Goal: Task Accomplishment & Management: Use online tool/utility

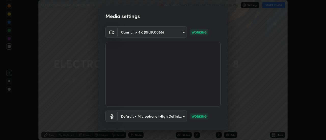
scroll to position [27, 0]
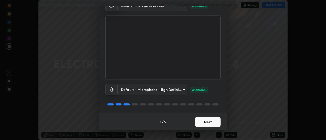
click at [204, 125] on button "Next" at bounding box center [207, 122] width 25 height 10
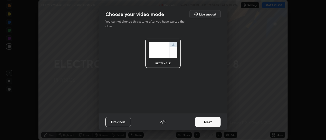
click at [205, 124] on button "Next" at bounding box center [207, 122] width 25 height 10
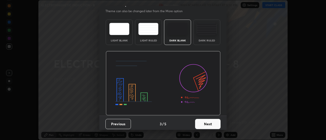
scroll to position [12, 0]
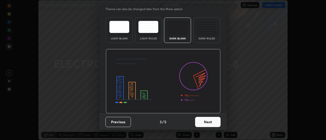
click at [209, 121] on button "Next" at bounding box center [207, 122] width 25 height 10
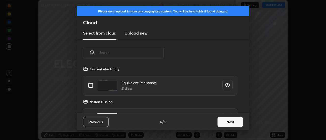
scroll to position [48, 164]
click at [221, 121] on button "Next" at bounding box center [230, 122] width 25 height 10
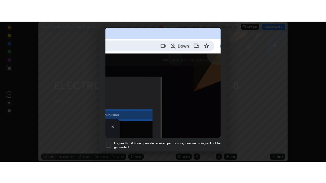
scroll to position [131, 0]
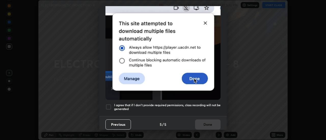
click at [109, 106] on div at bounding box center [108, 107] width 6 height 6
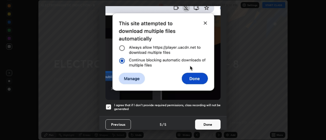
click at [207, 124] on button "Done" at bounding box center [207, 125] width 25 height 10
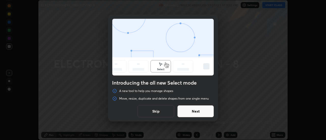
click at [205, 114] on button "Next" at bounding box center [195, 111] width 37 height 12
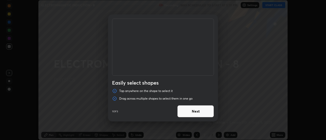
click at [208, 114] on button "Next" at bounding box center [195, 111] width 37 height 12
click at [209, 114] on button "Next" at bounding box center [195, 111] width 37 height 12
click at [207, 112] on button "Done" at bounding box center [195, 111] width 37 height 12
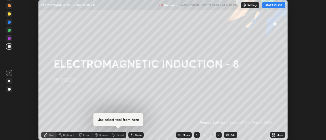
click at [274, 6] on button "START CLASS" at bounding box center [273, 5] width 23 height 6
click at [277, 136] on div "More" at bounding box center [280, 135] width 6 height 3
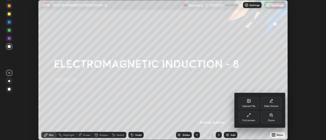
click at [255, 120] on div "Full screen" at bounding box center [249, 118] width 20 height 12
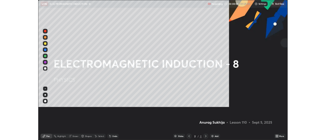
scroll to position [183, 326]
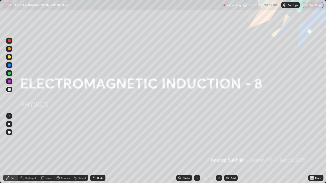
click at [234, 140] on div "Add" at bounding box center [233, 178] width 5 height 3
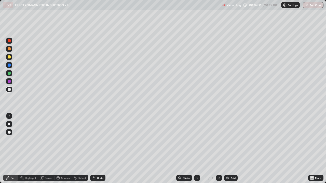
click at [10, 57] on div at bounding box center [9, 57] width 3 height 3
click at [229, 140] on div "Add" at bounding box center [231, 178] width 14 height 6
click at [9, 91] on div at bounding box center [9, 89] width 3 height 3
click at [99, 140] on div "Undo" at bounding box center [100, 178] width 6 height 3
click at [98, 140] on div "Undo" at bounding box center [97, 178] width 15 height 6
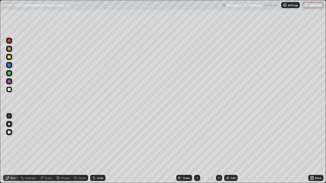
click at [98, 140] on div "Undo" at bounding box center [97, 178] width 15 height 6
click at [96, 140] on div "Undo" at bounding box center [97, 178] width 15 height 6
click at [12, 58] on div at bounding box center [9, 57] width 6 height 6
click at [99, 140] on div "Undo" at bounding box center [100, 178] width 6 height 3
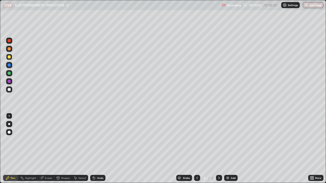
click at [229, 140] on div "Add" at bounding box center [231, 178] width 14 height 6
click at [10, 90] on div at bounding box center [9, 89] width 3 height 3
click at [50, 140] on div "Eraser" at bounding box center [49, 178] width 8 height 3
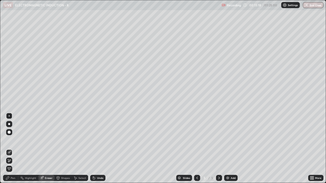
click at [14, 140] on div "Pen" at bounding box center [10, 178] width 15 height 6
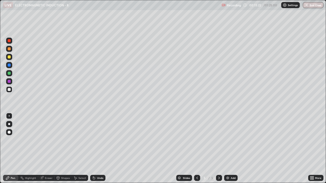
click at [95, 140] on icon at bounding box center [94, 178] width 4 height 4
click at [8, 90] on div at bounding box center [9, 89] width 3 height 3
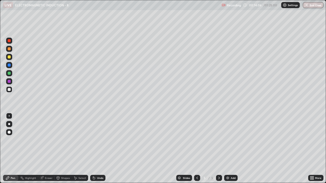
click at [8, 58] on div at bounding box center [9, 57] width 3 height 3
click at [99, 140] on div "Undo" at bounding box center [100, 178] width 6 height 3
click at [98, 140] on div "Undo" at bounding box center [100, 178] width 6 height 3
click at [99, 140] on div "Undo" at bounding box center [100, 178] width 6 height 3
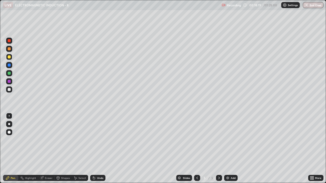
click at [100, 140] on div "Undo" at bounding box center [100, 178] width 6 height 3
click at [99, 140] on div "Undo" at bounding box center [100, 178] width 6 height 3
click at [100, 140] on div "Undo" at bounding box center [100, 178] width 6 height 3
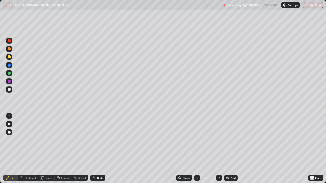
click at [100, 140] on div "Undo" at bounding box center [97, 178] width 15 height 6
click at [100, 140] on div "Undo" at bounding box center [100, 178] width 6 height 3
click at [101, 140] on div "Undo" at bounding box center [100, 178] width 6 height 3
click at [100, 140] on div "Undo" at bounding box center [100, 178] width 6 height 3
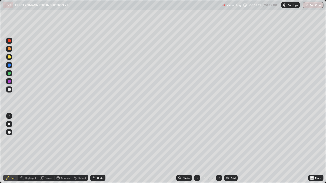
click at [101, 140] on div "Undo" at bounding box center [100, 178] width 6 height 3
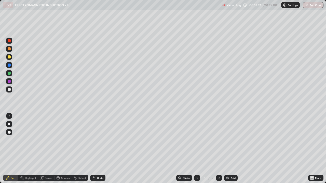
click at [102, 140] on div "Undo" at bounding box center [100, 178] width 6 height 3
click at [97, 140] on div "Undo" at bounding box center [100, 178] width 6 height 3
click at [97, 140] on div "Undo" at bounding box center [97, 178] width 15 height 6
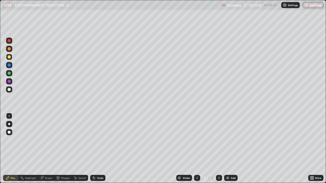
click at [101, 140] on div "Undo" at bounding box center [100, 178] width 6 height 3
click at [98, 140] on div "Undo" at bounding box center [100, 178] width 6 height 3
click at [93, 140] on icon at bounding box center [94, 179] width 2 height 2
click at [219, 140] on icon at bounding box center [219, 178] width 4 height 4
click at [229, 140] on img at bounding box center [228, 178] width 4 height 4
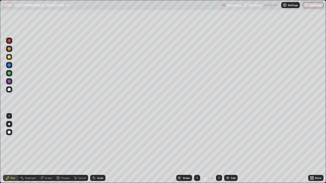
click at [12, 90] on div at bounding box center [9, 90] width 6 height 6
click at [197, 140] on icon at bounding box center [197, 178] width 4 height 4
click at [219, 140] on div at bounding box center [219, 178] width 6 height 6
click at [197, 140] on icon at bounding box center [197, 178] width 4 height 4
click at [219, 140] on icon at bounding box center [219, 178] width 4 height 4
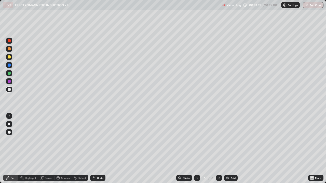
click at [10, 90] on div at bounding box center [9, 89] width 3 height 3
click at [9, 57] on div at bounding box center [9, 57] width 3 height 3
click at [197, 140] on icon at bounding box center [197, 178] width 4 height 4
click at [220, 140] on div at bounding box center [219, 178] width 6 height 6
click at [231, 140] on div "Add" at bounding box center [231, 178] width 14 height 6
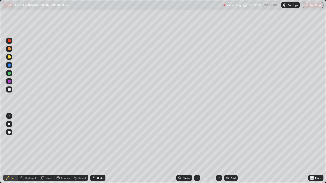
click at [197, 140] on icon at bounding box center [197, 178] width 4 height 4
click at [80, 140] on div "Select" at bounding box center [82, 178] width 8 height 3
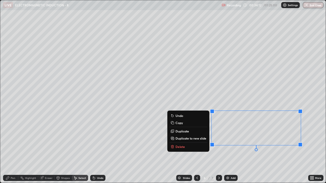
click at [190, 140] on button "Delete" at bounding box center [188, 147] width 38 height 6
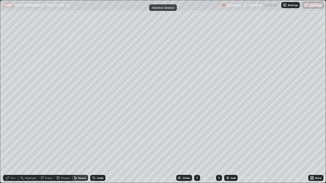
click at [197, 140] on icon at bounding box center [197, 178] width 4 height 4
click at [219, 140] on icon at bounding box center [219, 178] width 4 height 4
click at [219, 140] on div at bounding box center [219, 178] width 6 height 6
click at [199, 140] on div at bounding box center [197, 178] width 6 height 6
click at [15, 140] on div "Pen" at bounding box center [10, 178] width 15 height 6
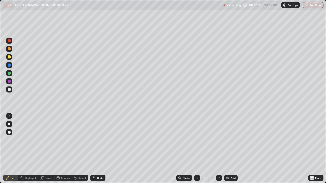
click at [10, 58] on div at bounding box center [9, 57] width 3 height 3
click at [97, 140] on div "Undo" at bounding box center [100, 178] width 6 height 3
click at [196, 140] on icon at bounding box center [197, 178] width 4 height 4
click at [219, 140] on icon at bounding box center [219, 178] width 4 height 4
click at [197, 140] on icon at bounding box center [197, 178] width 4 height 4
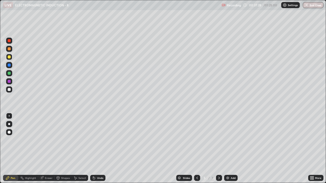
click at [218, 140] on icon at bounding box center [219, 178] width 4 height 4
click at [216, 140] on div at bounding box center [219, 178] width 6 height 6
click at [218, 140] on icon at bounding box center [219, 178] width 4 height 4
click at [84, 140] on div "Select" at bounding box center [82, 178] width 8 height 3
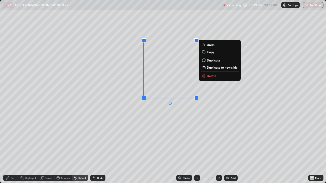
click at [214, 50] on p "Copy" at bounding box center [210, 52] width 7 height 4
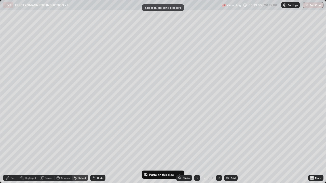
click at [197, 140] on icon at bounding box center [197, 178] width 4 height 4
click at [196, 140] on icon at bounding box center [197, 178] width 2 height 3
click at [119, 46] on div "0 ° Undo Copy Paste here Duplicate Duplicate to new slide Delete" at bounding box center [163, 91] width 326 height 183
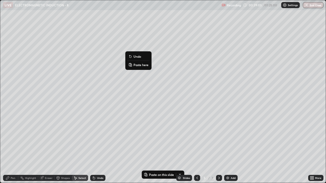
click at [138, 66] on p "Paste here" at bounding box center [140, 65] width 15 height 4
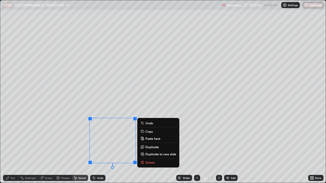
click at [146, 140] on p "Duplicate" at bounding box center [152, 147] width 14 height 4
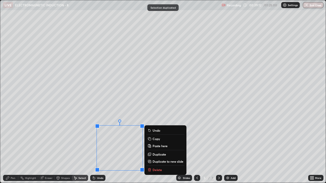
click at [196, 140] on div "0 ° Undo Copy Paste here Duplicate Duplicate to new slide Delete" at bounding box center [163, 91] width 326 height 183
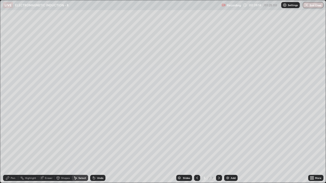
click at [98, 140] on div "Undo" at bounding box center [97, 178] width 15 height 6
click at [14, 140] on div "Pen" at bounding box center [10, 178] width 15 height 6
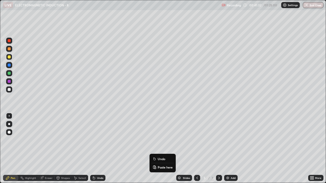
click at [103, 140] on div "Undo" at bounding box center [97, 178] width 15 height 6
click at [104, 140] on div "Undo" at bounding box center [97, 178] width 15 height 6
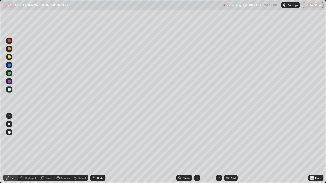
click at [108, 140] on div "Slides 5 / 7 Add" at bounding box center [206, 178] width 203 height 10
click at [104, 140] on div "Undo" at bounding box center [97, 178] width 15 height 6
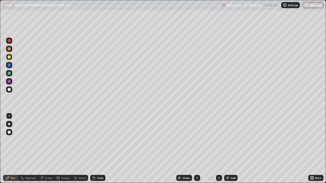
click at [104, 140] on div "Undo" at bounding box center [97, 178] width 15 height 6
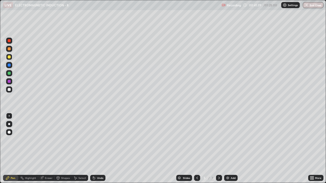
click at [104, 140] on div "Undo" at bounding box center [97, 178] width 15 height 6
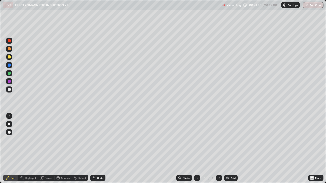
click at [104, 140] on div "Undo" at bounding box center [97, 178] width 15 height 6
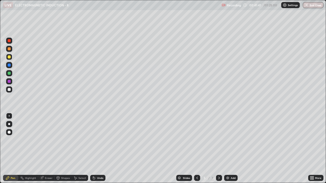
click at [104, 140] on div "Undo" at bounding box center [97, 178] width 15 height 6
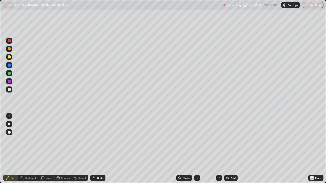
click at [104, 140] on div "Undo" at bounding box center [97, 178] width 15 height 6
click at [105, 140] on div "Undo" at bounding box center [97, 178] width 15 height 6
click at [104, 140] on div "Undo" at bounding box center [97, 178] width 15 height 6
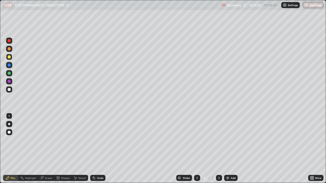
click at [104, 140] on div "Undo" at bounding box center [97, 178] width 15 height 6
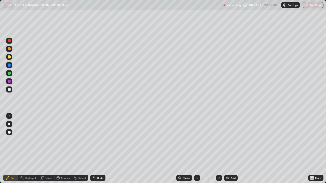
click at [104, 140] on div "Undo" at bounding box center [97, 178] width 15 height 6
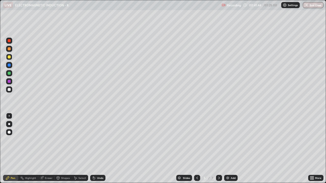
click at [104, 140] on div "Undo" at bounding box center [97, 178] width 15 height 6
click at [103, 140] on div "Undo" at bounding box center [97, 178] width 15 height 6
click at [104, 140] on div "Undo" at bounding box center [97, 178] width 15 height 6
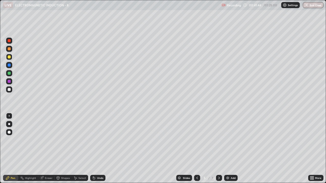
click at [103, 140] on div "Undo" at bounding box center [97, 178] width 15 height 6
click at [78, 140] on div "Select" at bounding box center [80, 178] width 16 height 6
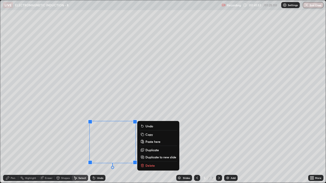
click at [78, 140] on div "0 ° Undo Copy Paste here Duplicate Duplicate to new slide Delete" at bounding box center [163, 91] width 326 height 183
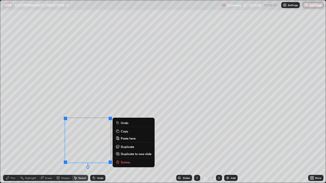
click at [162, 140] on div "0 ° Undo Copy Paste here Duplicate Duplicate to new slide Delete" at bounding box center [163, 91] width 326 height 183
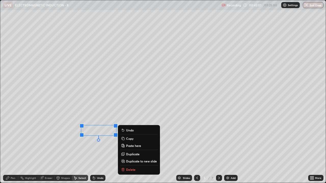
click at [16, 140] on div "Pen" at bounding box center [10, 178] width 15 height 6
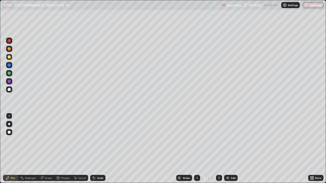
click at [10, 140] on div "Pen" at bounding box center [10, 178] width 15 height 6
click at [9, 89] on div at bounding box center [9, 89] width 3 height 3
click at [218, 140] on icon at bounding box center [219, 178] width 4 height 4
click at [197, 140] on icon at bounding box center [197, 178] width 4 height 4
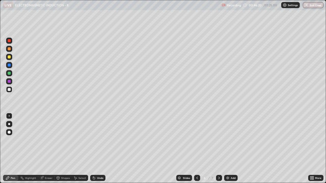
click at [197, 140] on icon at bounding box center [197, 178] width 4 height 4
click at [12, 90] on div at bounding box center [9, 90] width 6 height 6
click at [50, 140] on div "Eraser" at bounding box center [49, 178] width 8 height 3
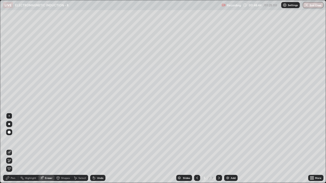
click at [8, 140] on icon at bounding box center [8, 178] width 4 height 4
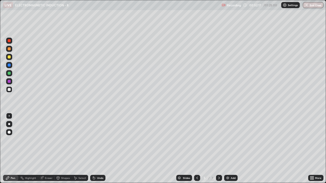
click at [43, 140] on icon at bounding box center [42, 178] width 4 height 4
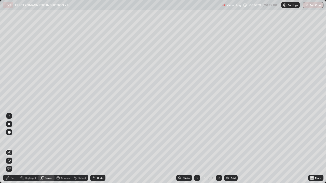
click at [10, 140] on div "Pen" at bounding box center [10, 178] width 15 height 6
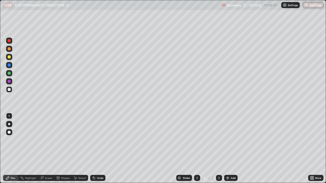
click at [93, 140] on icon at bounding box center [94, 179] width 2 height 2
click at [76, 140] on icon at bounding box center [75, 178] width 3 height 3
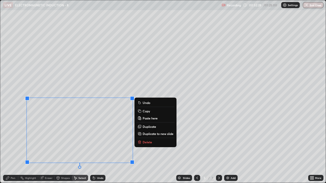
click at [16, 139] on div "0 ° Undo Copy Paste here Duplicate Duplicate to new slide Delete" at bounding box center [163, 91] width 326 height 183
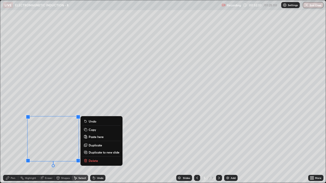
click at [17, 140] on div "0 ° Undo Copy Paste here Duplicate Duplicate to new slide Delete" at bounding box center [163, 91] width 326 height 183
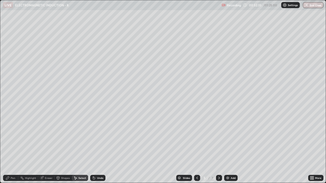
click at [11, 140] on div "Pen" at bounding box center [13, 178] width 5 height 3
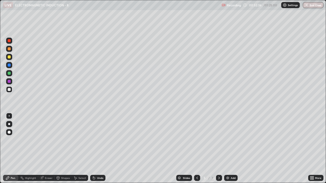
click at [8, 58] on div at bounding box center [9, 57] width 3 height 3
click at [314, 140] on div "More" at bounding box center [315, 178] width 15 height 10
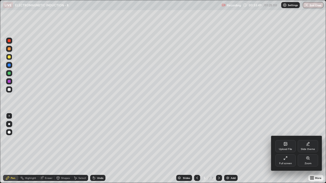
click at [259, 140] on div at bounding box center [163, 91] width 326 height 183
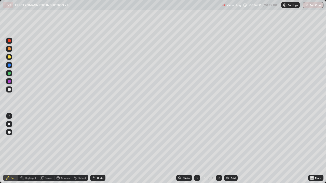
click at [102, 140] on div "Undo" at bounding box center [100, 178] width 6 height 3
click at [85, 140] on div "Select" at bounding box center [82, 178] width 8 height 3
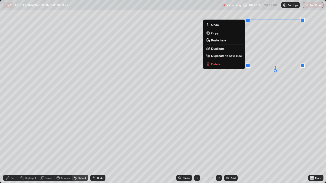
click at [243, 63] on button "Delete" at bounding box center [224, 64] width 38 height 6
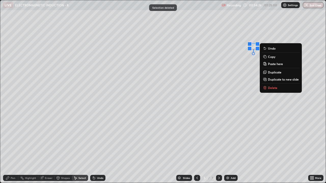
click at [269, 87] on p "Delete" at bounding box center [272, 88] width 9 height 4
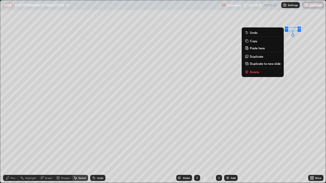
click at [261, 73] on button "Delete" at bounding box center [263, 72] width 38 height 6
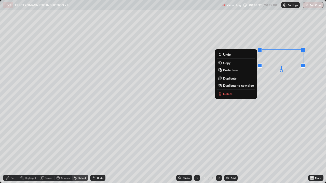
click at [274, 77] on div "0 ° Undo Copy Paste here Duplicate Duplicate to new slide Delete" at bounding box center [163, 91] width 326 height 183
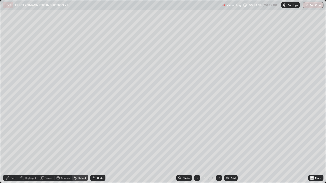
click at [13, 140] on div "Pen" at bounding box center [13, 178] width 5 height 3
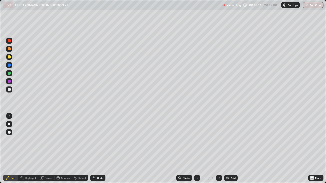
click at [219, 140] on icon at bounding box center [219, 178] width 4 height 4
click at [84, 140] on div "Select" at bounding box center [82, 178] width 8 height 3
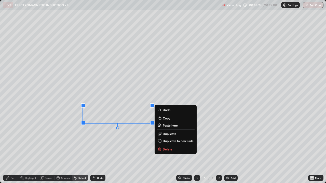
click at [164, 140] on p "Delete" at bounding box center [167, 149] width 9 height 4
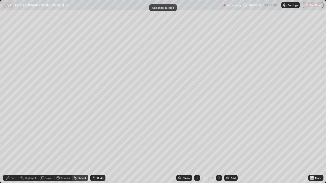
click at [11, 140] on div "Pen" at bounding box center [10, 178] width 15 height 6
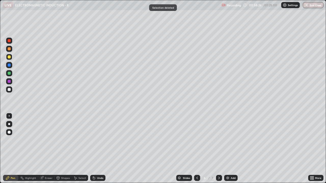
click at [11, 140] on div "Pen" at bounding box center [13, 178] width 5 height 3
click at [196, 140] on icon at bounding box center [197, 178] width 2 height 3
click at [219, 140] on icon at bounding box center [219, 178] width 2 height 3
click at [218, 140] on icon at bounding box center [219, 178] width 4 height 4
click at [232, 140] on div "Add" at bounding box center [233, 178] width 5 height 3
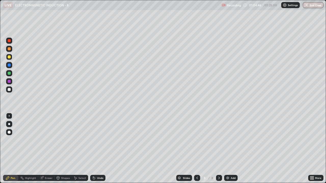
click at [9, 89] on div at bounding box center [9, 89] width 3 height 3
click at [93, 140] on icon at bounding box center [94, 179] width 2 height 2
click at [10, 57] on div at bounding box center [9, 57] width 3 height 3
click at [9, 90] on div at bounding box center [9, 89] width 3 height 3
click at [98, 140] on div "Undo" at bounding box center [100, 178] width 6 height 3
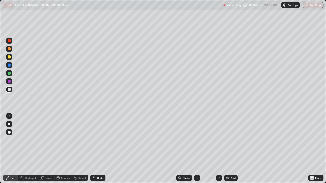
click at [99, 140] on div "Undo" at bounding box center [100, 178] width 6 height 3
click at [11, 58] on div at bounding box center [9, 57] width 6 height 6
click at [10, 90] on div at bounding box center [9, 89] width 3 height 3
click at [93, 140] on icon at bounding box center [94, 179] width 2 height 2
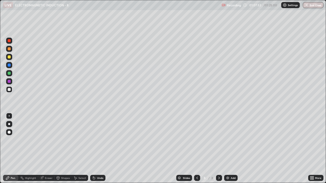
click at [93, 140] on icon at bounding box center [94, 179] width 2 height 2
click at [96, 140] on div "Undo" at bounding box center [97, 178] width 15 height 6
click at [9, 57] on div at bounding box center [9, 57] width 3 height 3
click at [100, 140] on div "Undo" at bounding box center [100, 178] width 6 height 3
click at [98, 140] on div "Undo" at bounding box center [100, 178] width 6 height 3
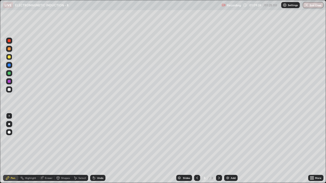
click at [99, 140] on div "Undo" at bounding box center [97, 178] width 15 height 6
click at [98, 140] on div "Undo" at bounding box center [97, 178] width 15 height 6
click at [97, 140] on div "Undo" at bounding box center [100, 178] width 6 height 3
click at [95, 140] on icon at bounding box center [94, 178] width 4 height 4
click at [99, 140] on div "Undo" at bounding box center [97, 178] width 15 height 6
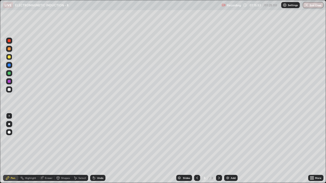
click at [234, 140] on div "Add" at bounding box center [233, 178] width 5 height 3
click at [12, 91] on div at bounding box center [9, 90] width 6 height 6
click at [95, 140] on div "Undo" at bounding box center [97, 178] width 15 height 6
click at [96, 140] on div "Undo" at bounding box center [97, 178] width 15 height 6
click at [97, 140] on div "Undo" at bounding box center [97, 178] width 15 height 6
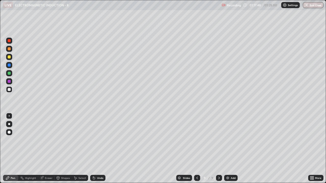
click at [83, 140] on div "Select" at bounding box center [82, 178] width 8 height 3
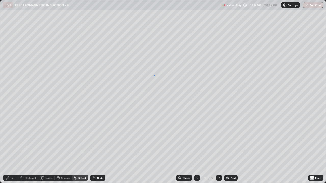
click at [155, 76] on div "0 ° Undo Copy Paste here Duplicate Duplicate to new slide Delete" at bounding box center [163, 91] width 326 height 183
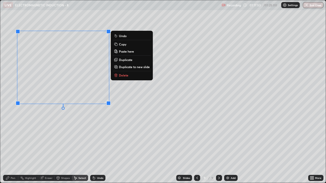
click at [137, 67] on p "Duplicate to new slide" at bounding box center [134, 67] width 31 height 4
click at [102, 140] on div "0 ° Undo Copy Paste here Duplicate Duplicate to new slide Delete" at bounding box center [163, 91] width 326 height 183
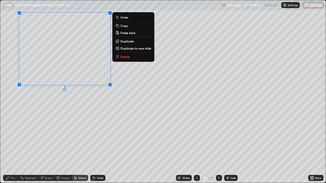
click at [75, 100] on div "0 ° Undo Copy Paste here Duplicate Duplicate to new slide Delete" at bounding box center [163, 91] width 326 height 183
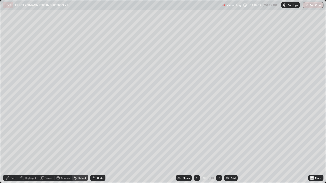
click at [15, 140] on div "Pen" at bounding box center [10, 178] width 15 height 6
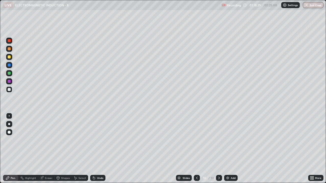
click at [97, 140] on div "Undo" at bounding box center [100, 178] width 6 height 3
click at [10, 58] on div at bounding box center [9, 57] width 3 height 3
click at [12, 58] on div at bounding box center [9, 57] width 6 height 6
click at [50, 140] on div "Eraser" at bounding box center [49, 178] width 8 height 3
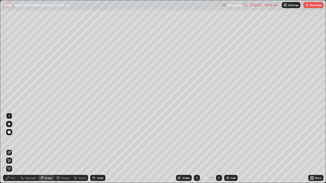
click at [6, 140] on icon at bounding box center [7, 178] width 3 height 3
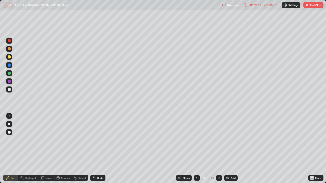
click at [101, 140] on div "Undo" at bounding box center [97, 178] width 15 height 6
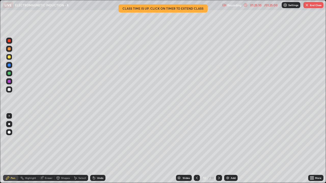
click at [85, 140] on div "Select" at bounding box center [82, 178] width 8 height 3
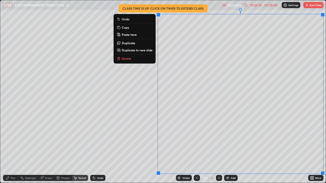
click at [132, 51] on p "Duplicate to new slide" at bounding box center [137, 50] width 31 height 4
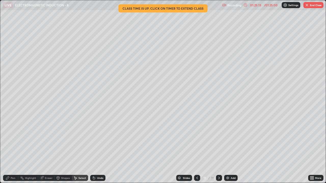
click at [12, 140] on div "Pen" at bounding box center [10, 178] width 15 height 6
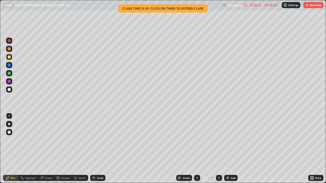
click at [9, 91] on div at bounding box center [9, 89] width 3 height 3
click at [99, 140] on div "Undo" at bounding box center [100, 178] width 6 height 3
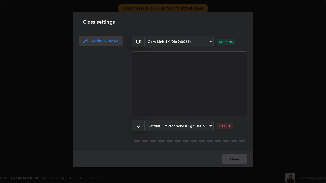
click at [233, 140] on div "Done" at bounding box center [163, 159] width 181 height 16
click at [259, 121] on div "Class settings Audio & Video Cam Link 4K (0fd9:0066) 0fad7f4bfc34d632eae9f12d6f…" at bounding box center [163, 91] width 326 height 183
click at [258, 120] on div "Class settings Audio & Video Cam Link 4K (0fd9:0066) 0fad7f4bfc34d632eae9f12d6f…" at bounding box center [163, 91] width 326 height 183
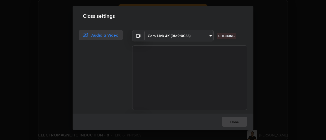
scroll to position [25334, 25148]
